Goal: Check status: Check status

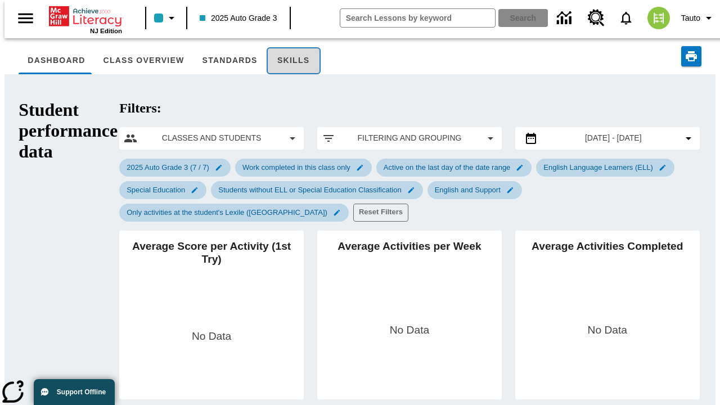
click at [278, 61] on button "Skills" at bounding box center [294, 60] width 54 height 27
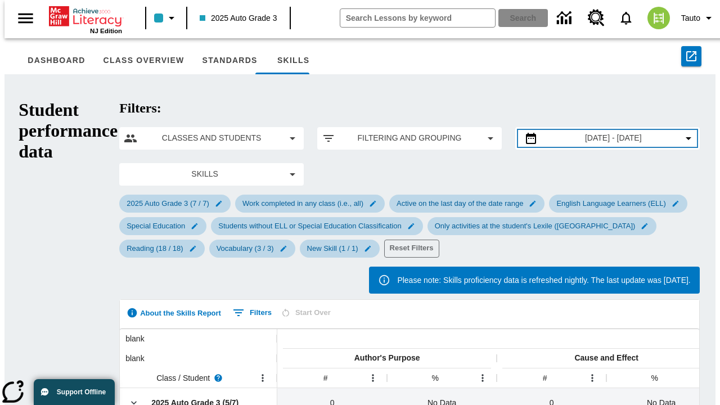
click at [594, 132] on span "[DATE] - [DATE]" at bounding box center [613, 138] width 57 height 12
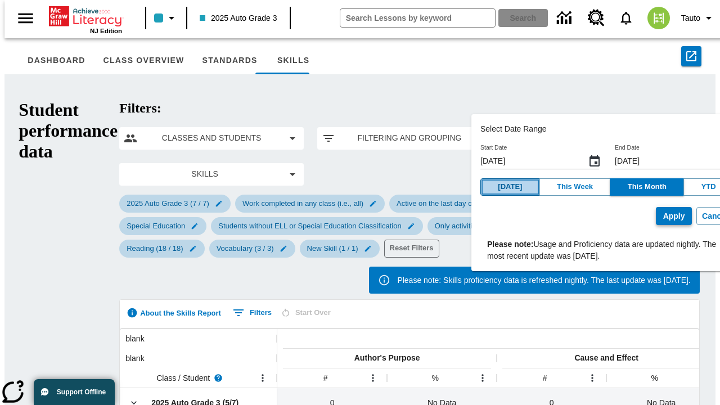
click at [510, 187] on button "[DATE]" at bounding box center [510, 186] width 60 height 17
type input "[DATE]"
click at [656, 216] on button "Apply" at bounding box center [674, 216] width 36 height 19
